Goal: Information Seeking & Learning: Learn about a topic

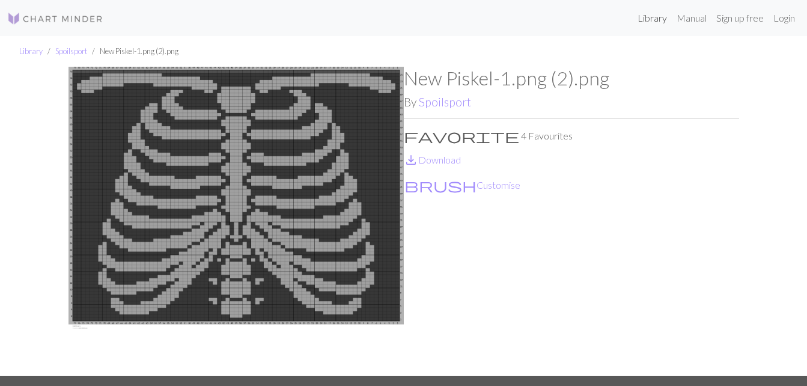
click at [661, 21] on link "Library" at bounding box center [652, 18] width 39 height 24
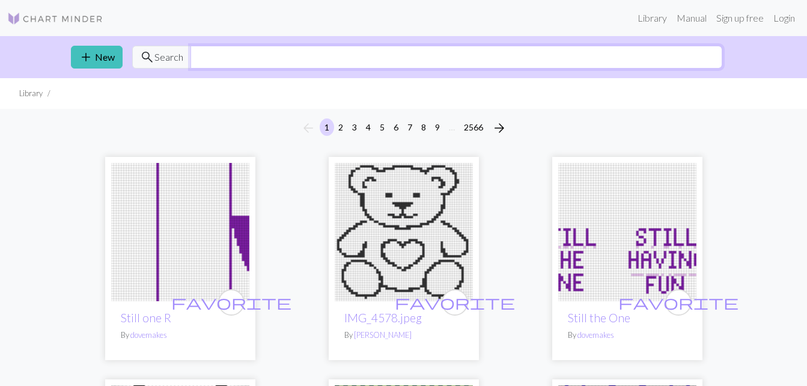
click at [668, 63] on input "text" at bounding box center [457, 57] width 532 height 23
type input "music"
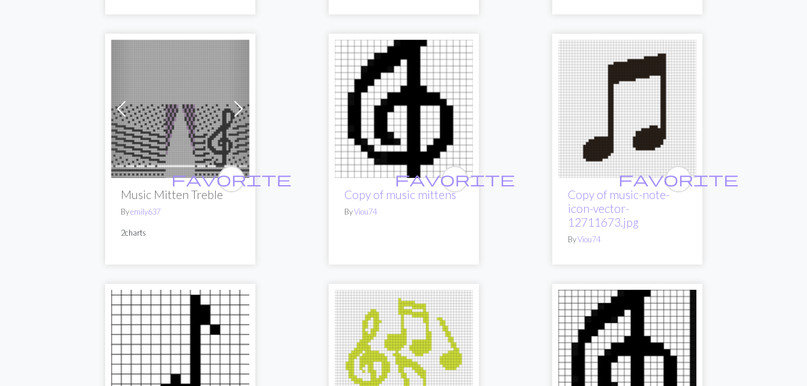
scroll to position [1595, 0]
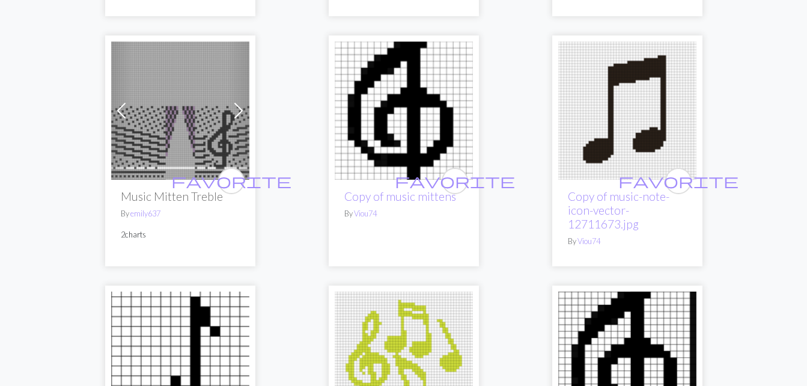
click at [436, 144] on img at bounding box center [404, 110] width 138 height 138
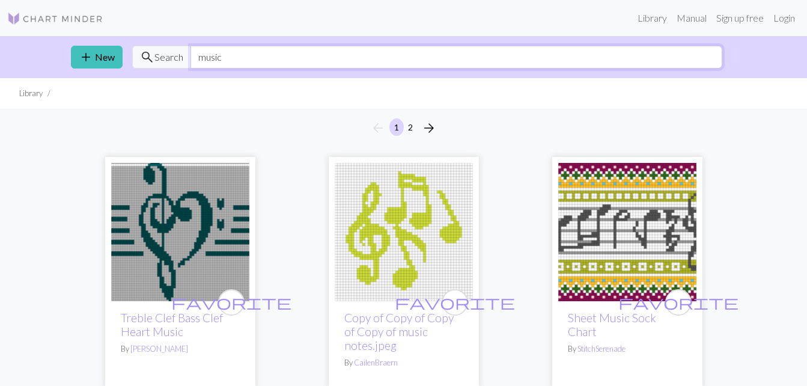
click at [198, 57] on input "music" at bounding box center [457, 57] width 532 height 23
type input "sheet music"
click at [160, 66] on span "search Search" at bounding box center [161, 57] width 59 height 23
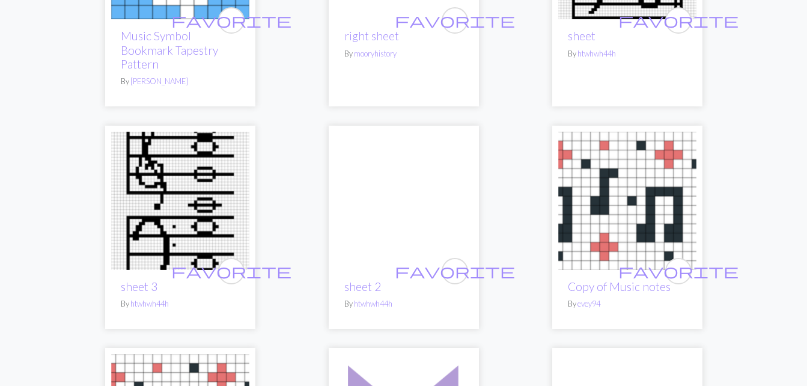
scroll to position [531, 0]
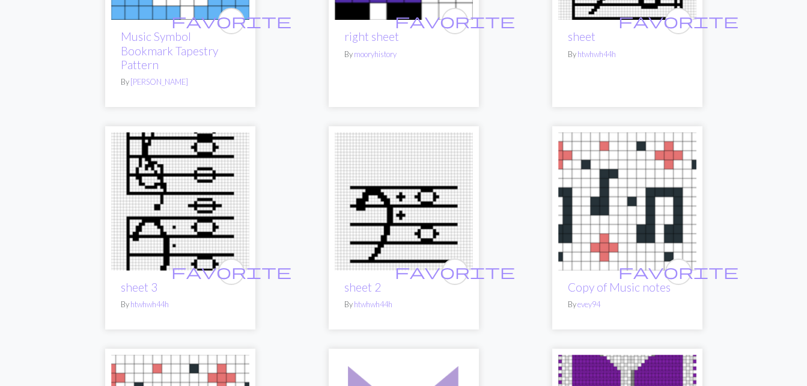
click at [139, 215] on img at bounding box center [180, 201] width 138 height 138
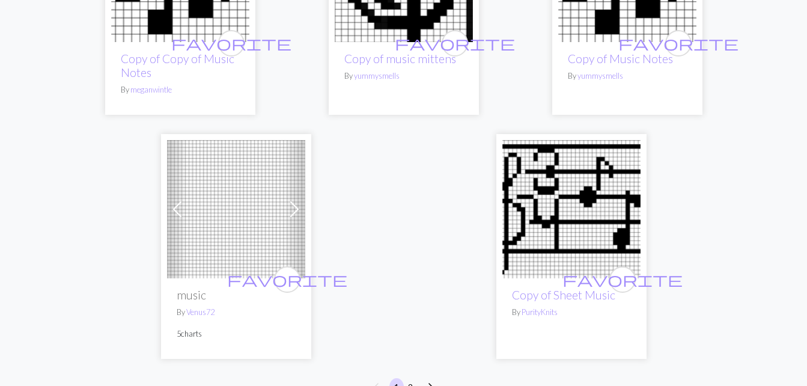
scroll to position [3946, 0]
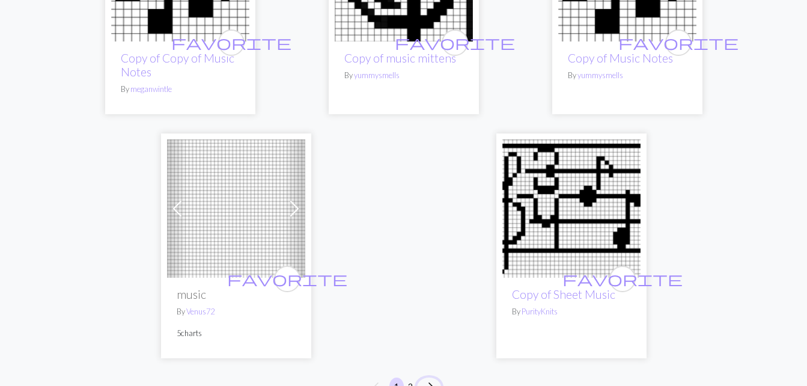
click at [439, 377] on button "arrow_forward" at bounding box center [429, 386] width 24 height 19
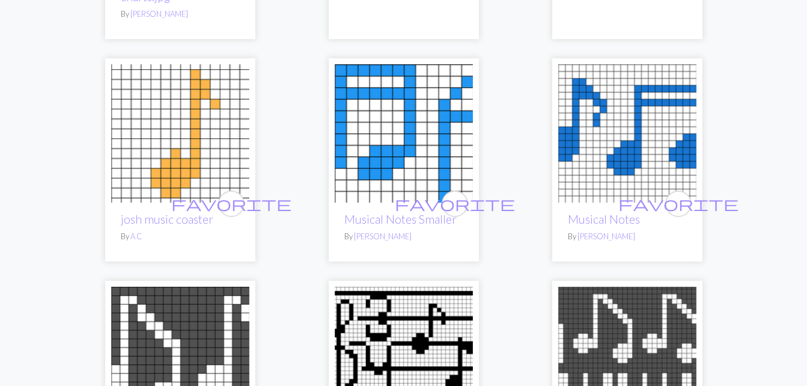
scroll to position [1061, 0]
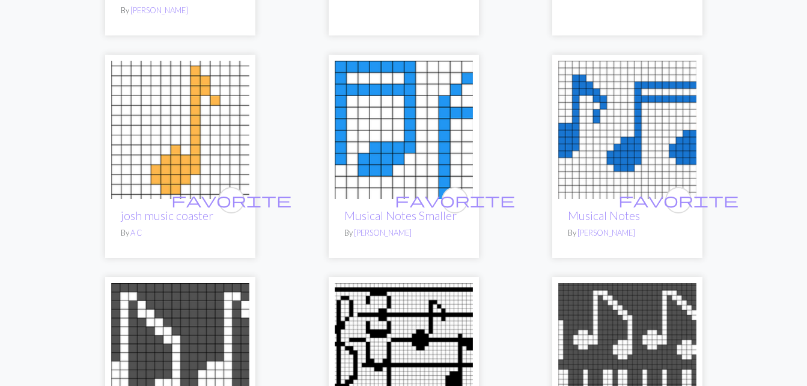
click at [435, 332] on img at bounding box center [404, 352] width 138 height 138
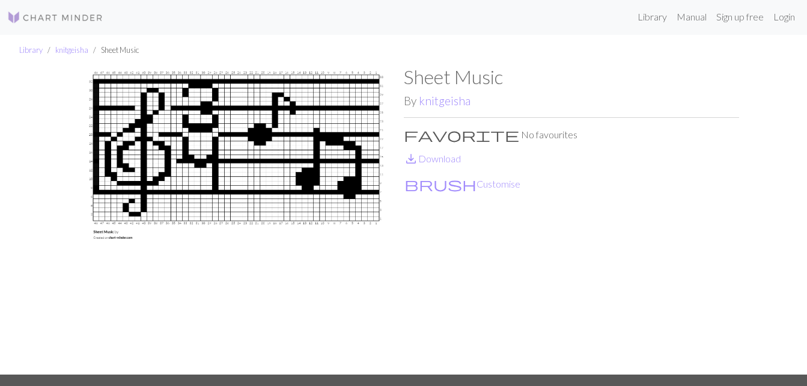
scroll to position [1, 0]
